Goal: Task Accomplishment & Management: Manage account settings

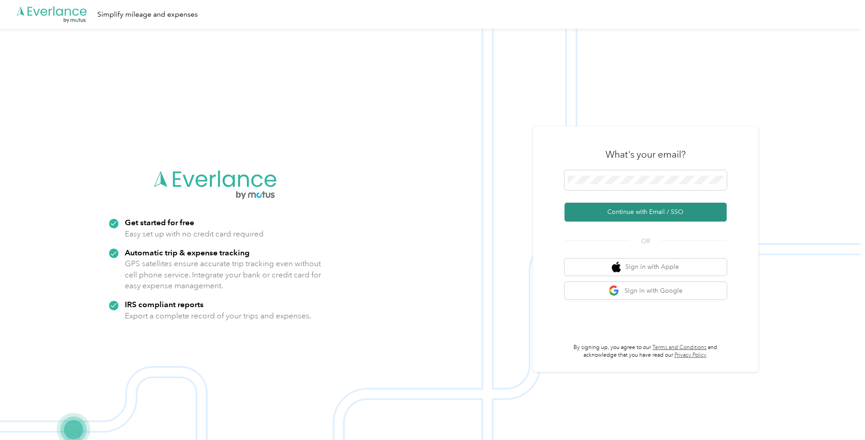
click at [626, 212] on button "Continue with Email / SSO" at bounding box center [646, 212] width 162 height 19
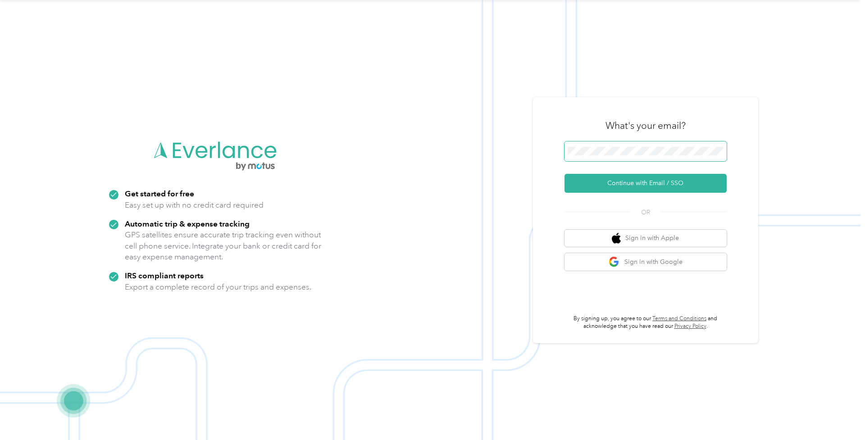
click at [653, 158] on span at bounding box center [646, 151] width 162 height 20
click at [519, 146] on div ".cls-1 { fill: #00adee; } .cls-2 { fill: #fff; } .cls-3 { fill: #707372; } .cls…" at bounding box center [430, 220] width 861 height 440
click at [610, 182] on button "Continue with Email / SSO" at bounding box center [646, 183] width 162 height 19
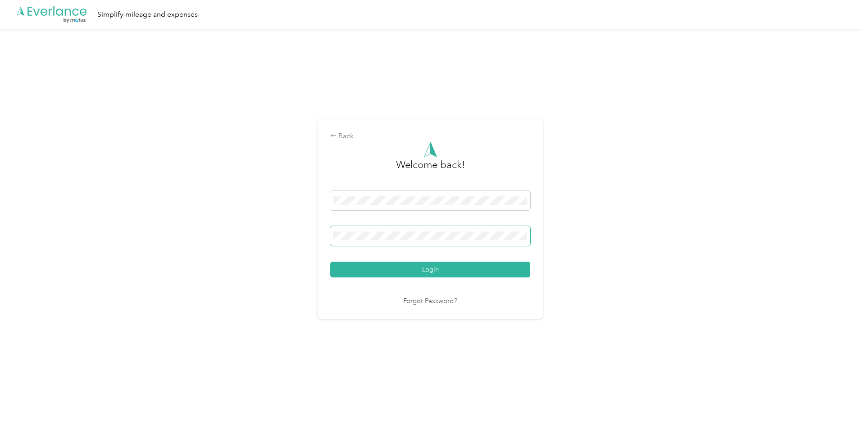
click at [433, 269] on button "Login" at bounding box center [430, 270] width 200 height 16
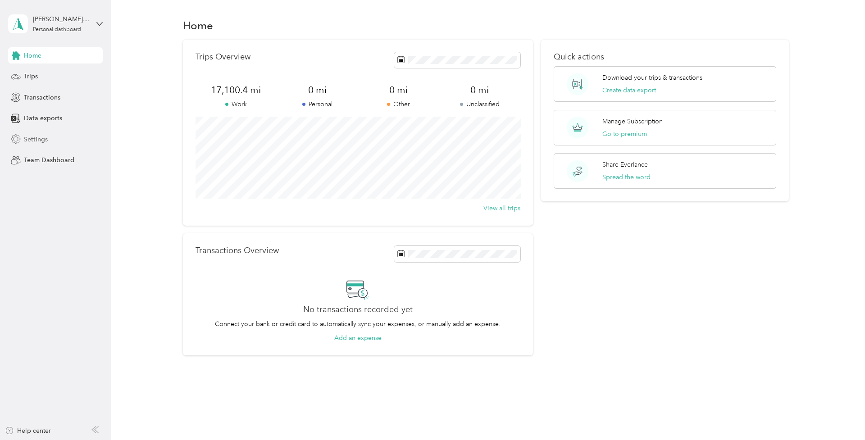
click at [38, 139] on span "Settings" at bounding box center [36, 139] width 24 height 9
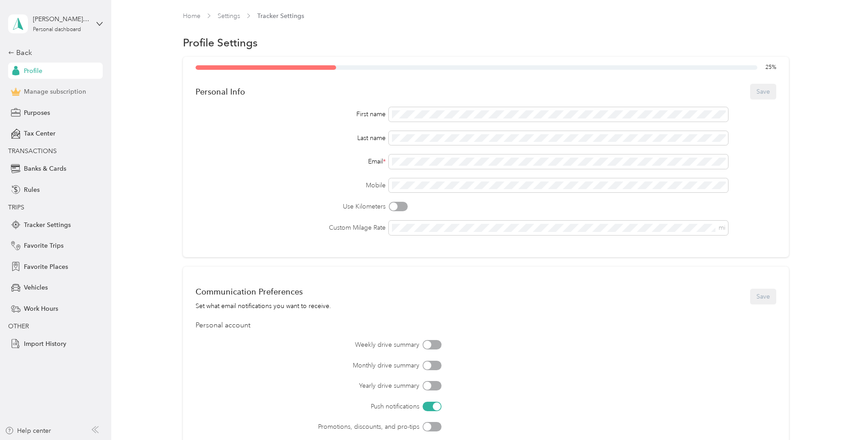
click at [58, 94] on span "Manage subscription" at bounding box center [55, 91] width 62 height 9
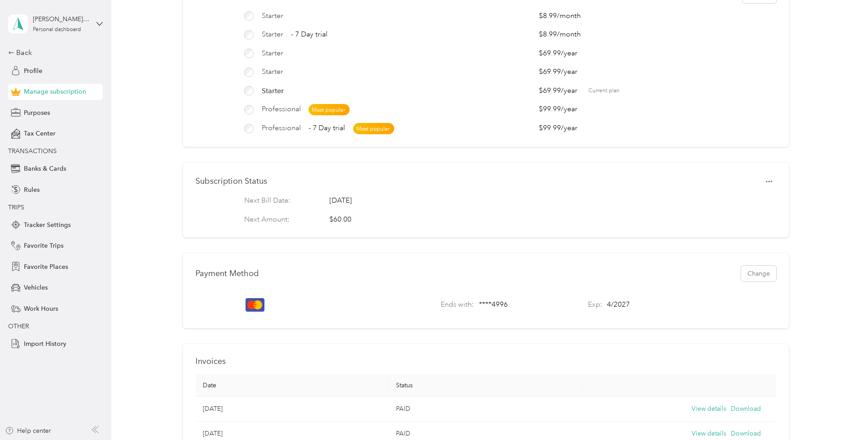
scroll to position [68, 0]
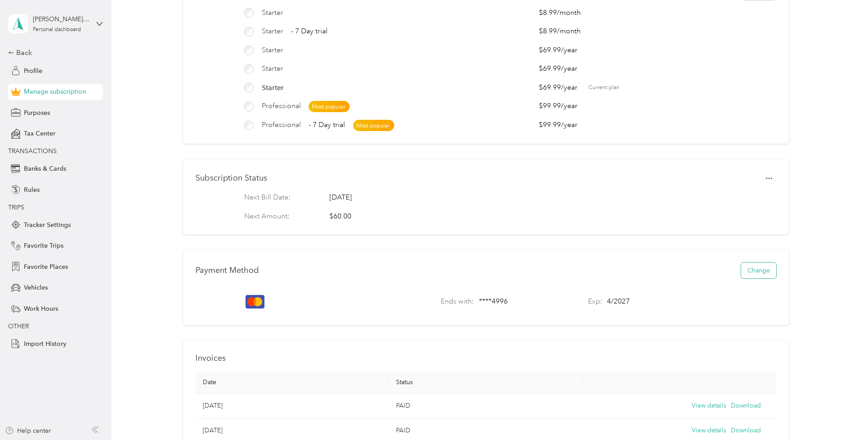
click at [760, 269] on button "Change" at bounding box center [758, 271] width 35 height 16
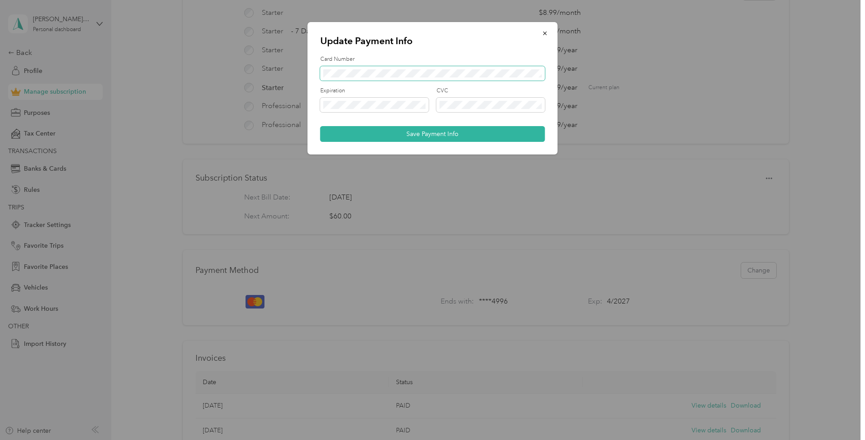
click at [337, 77] on span at bounding box center [432, 73] width 225 height 14
click at [426, 137] on button "Save Payment Info" at bounding box center [432, 134] width 225 height 16
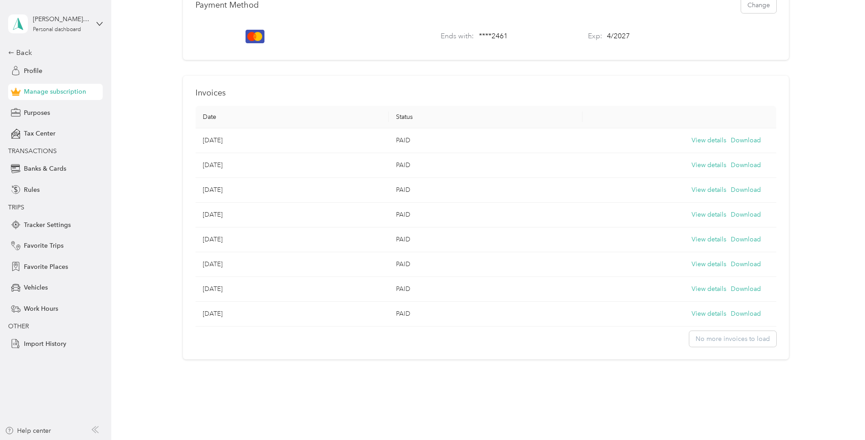
scroll to position [341, 0]
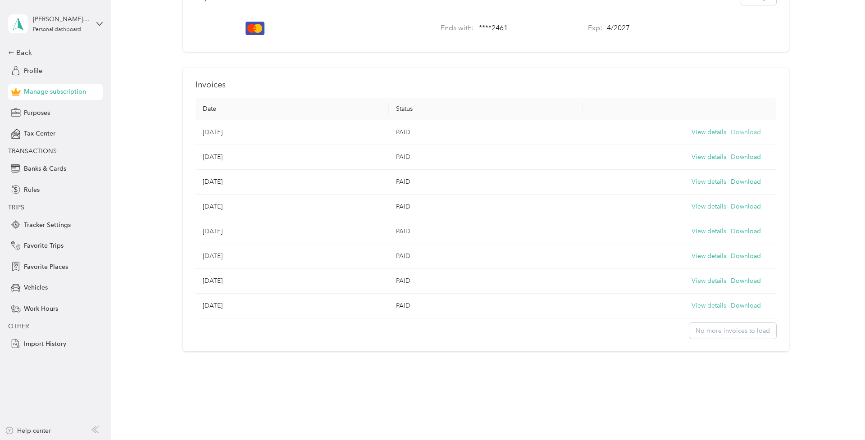
click at [745, 131] on button "Download" at bounding box center [746, 132] width 30 height 10
